Goal: Navigation & Orientation: Find specific page/section

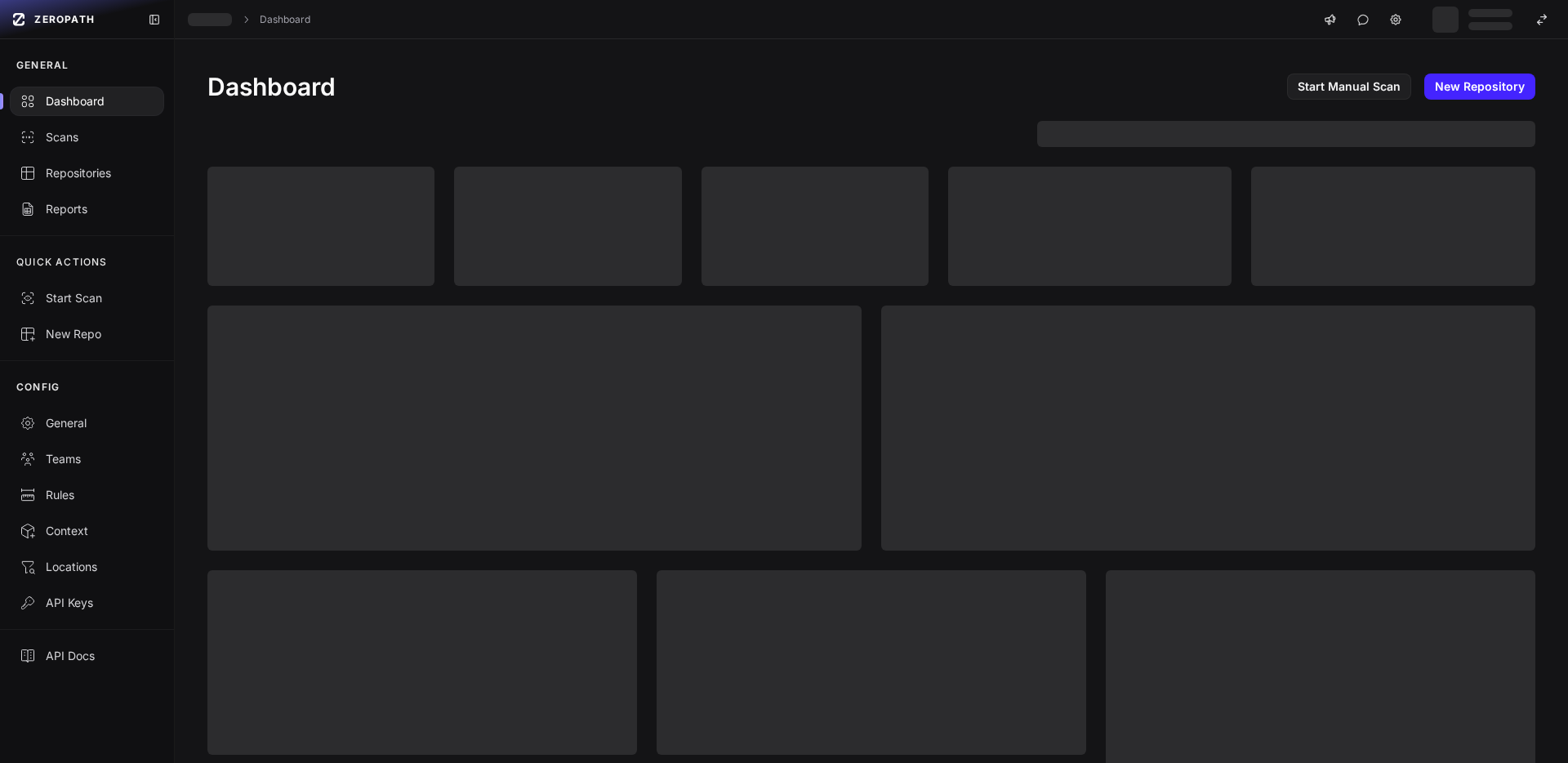
click at [445, 124] on div at bounding box center [871, 134] width 1328 height 26
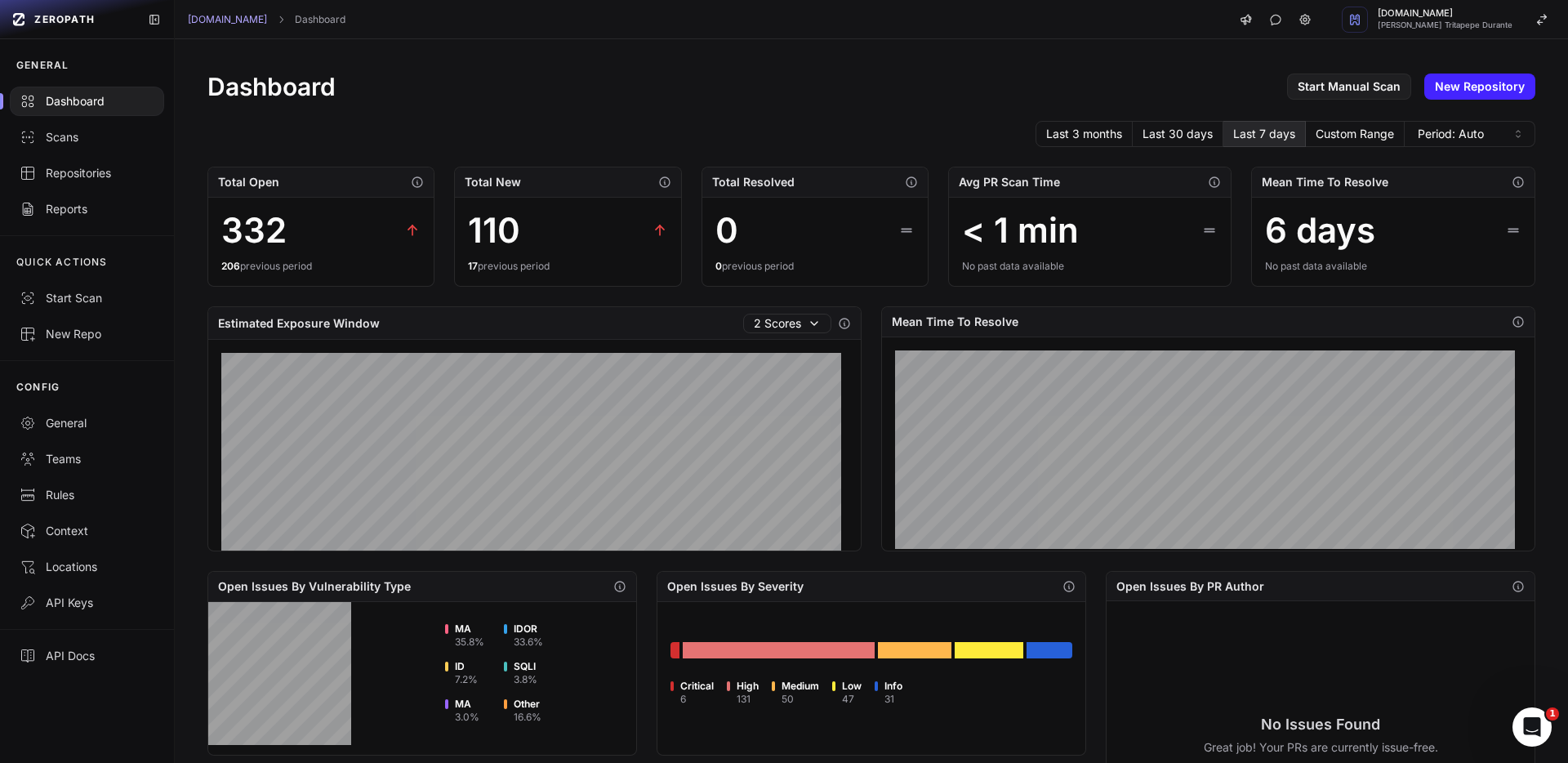
click at [496, 39] on div "Dashboard Start Manual Scan New Repository Last 3 months Last 30 days Last 7 da…" at bounding box center [871, 628] width 1393 height 1177
